Goal: Task Accomplishment & Management: Manage account settings

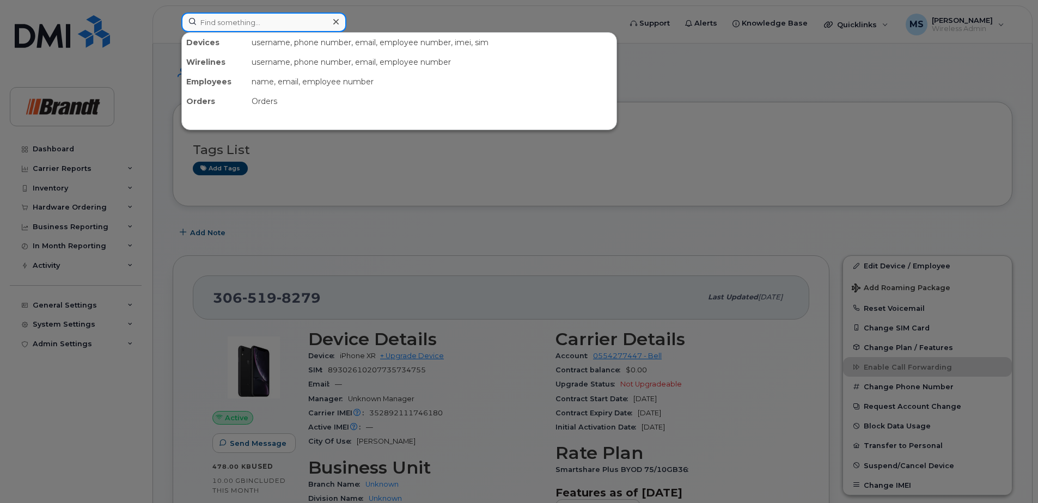
click at [319, 20] on input at bounding box center [263, 23] width 165 height 20
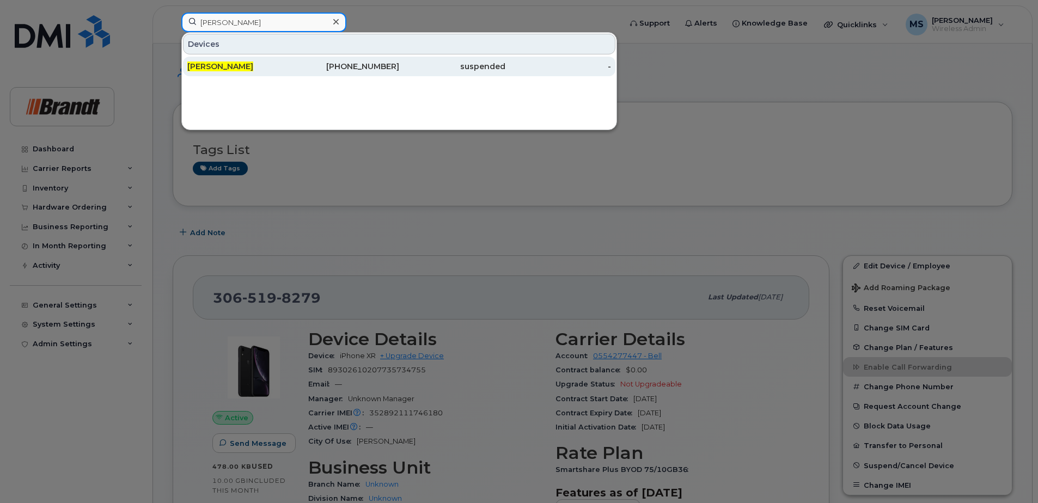
type input "david roy"
click at [399, 60] on div "306-519-0155" at bounding box center [452, 67] width 106 height 20
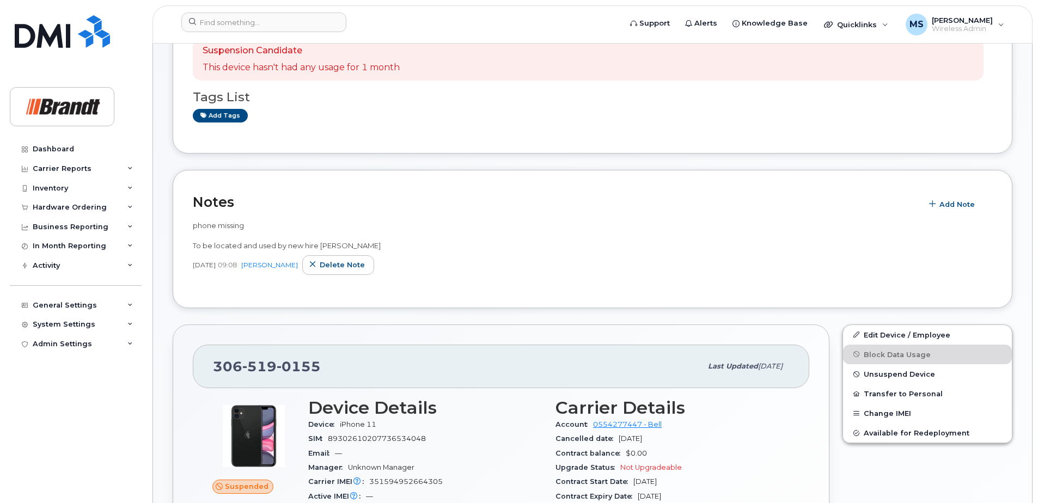
scroll to position [272, 0]
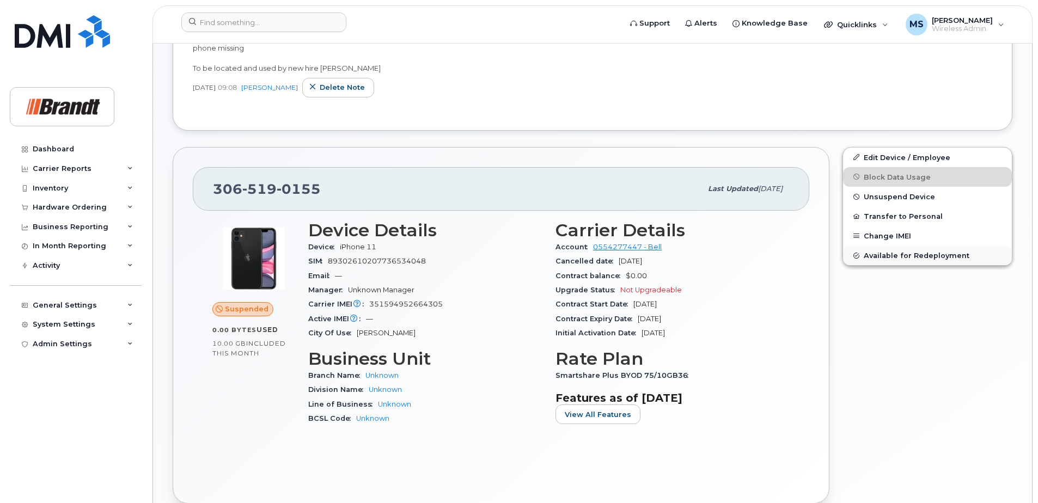
click at [891, 253] on span "Available for Redeployment" at bounding box center [917, 256] width 106 height 8
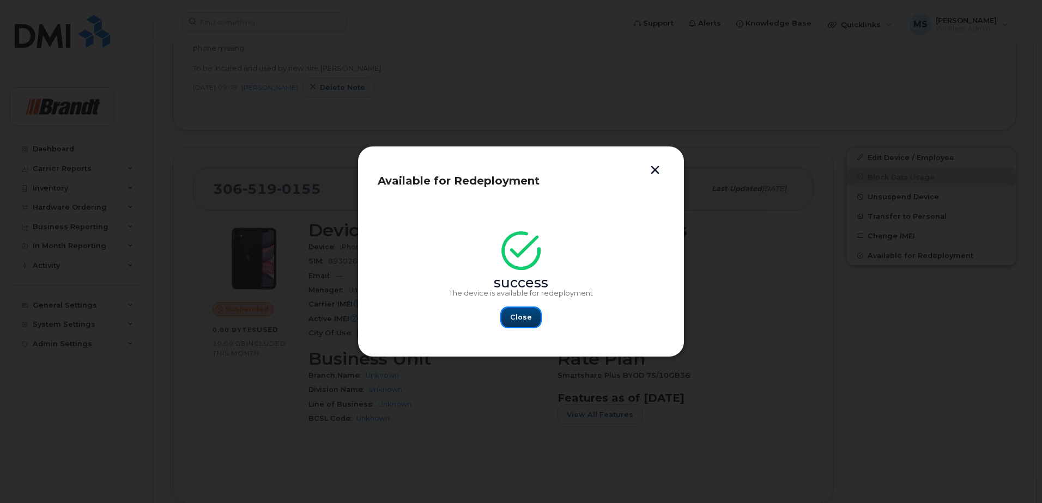
click at [522, 314] on span "Close" at bounding box center [521, 317] width 22 height 10
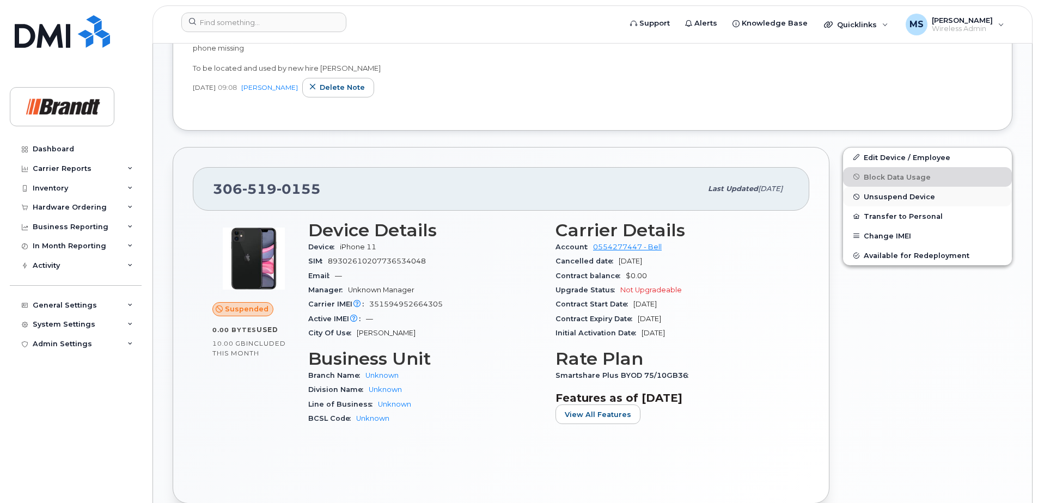
click at [903, 193] on span "Unsuspend Device" at bounding box center [899, 197] width 71 height 8
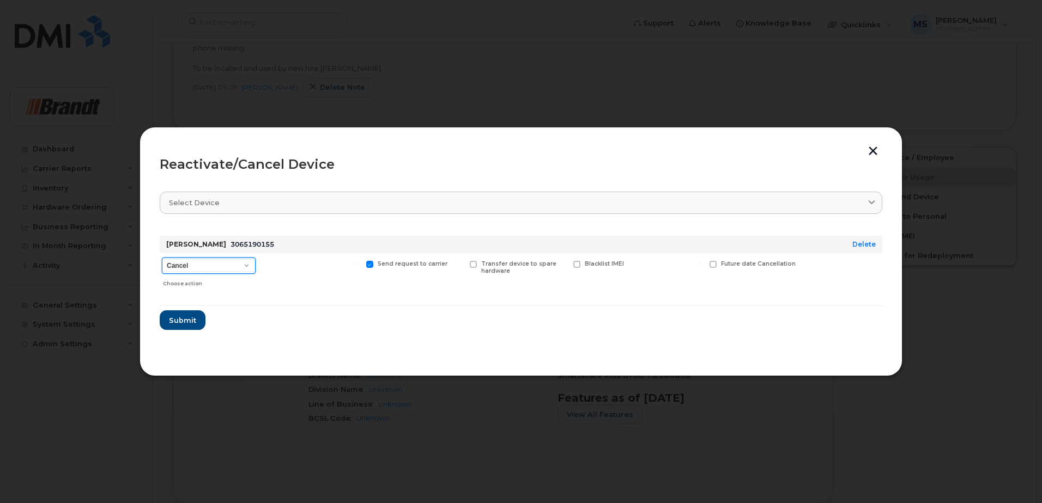
drag, startPoint x: 187, startPoint y: 258, endPoint x: 190, endPoint y: 266, distance: 8.1
click at [187, 258] on select "Cancel Suspend - Extend Suspension Reactivate" at bounding box center [209, 266] width 94 height 16
select select "[object Object]"
click at [162, 258] on select "Cancel Suspend - Extend Suspension Reactivate" at bounding box center [209, 266] width 94 height 16
click at [661, 263] on span "New Username" at bounding box center [676, 263] width 46 height 7
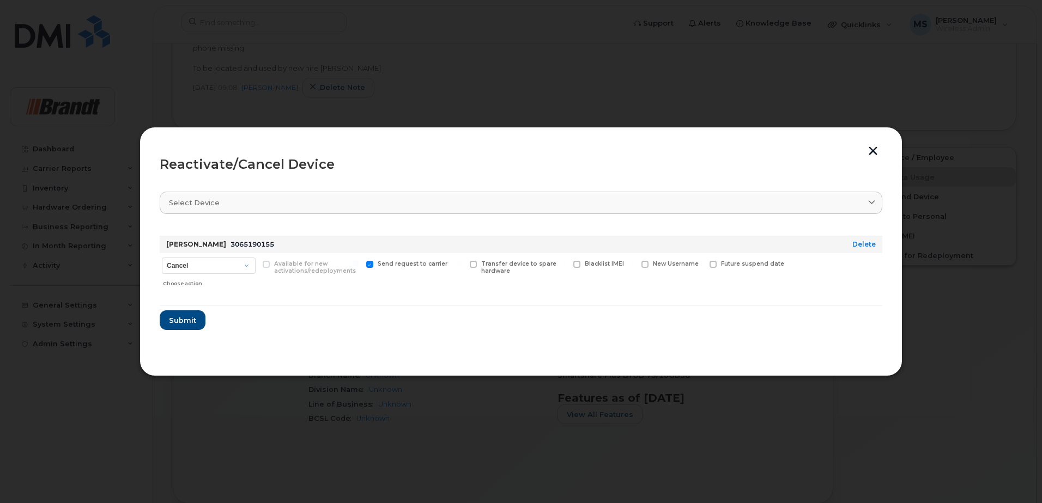
click at [634, 263] on input "New Username" at bounding box center [630, 263] width 5 height 5
checkbox input "true"
click at [672, 284] on input "text" at bounding box center [671, 281] width 61 height 20
type input "[PERSON_NAME]"
click at [194, 321] on span "Submit" at bounding box center [181, 324] width 27 height 10
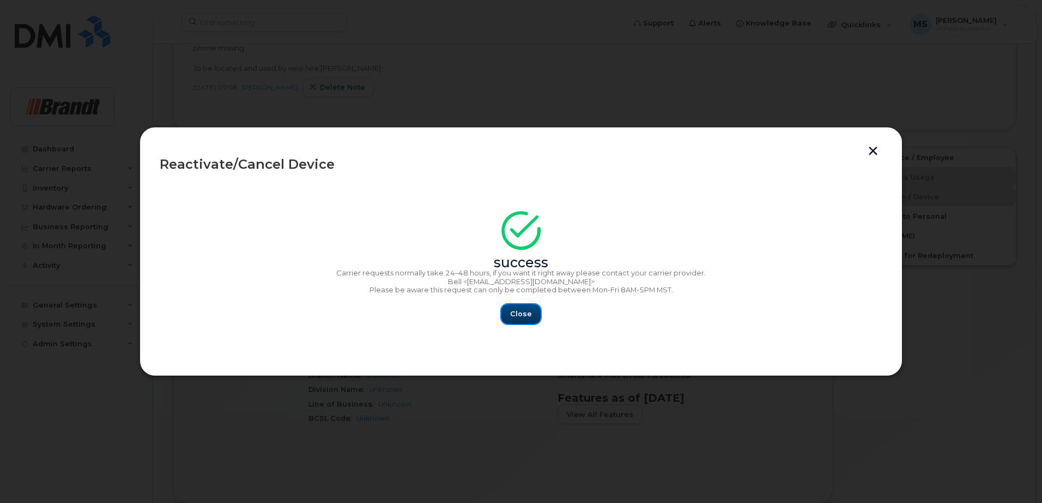
click at [521, 314] on span "Close" at bounding box center [521, 314] width 22 height 10
